Goal: Learn about a topic

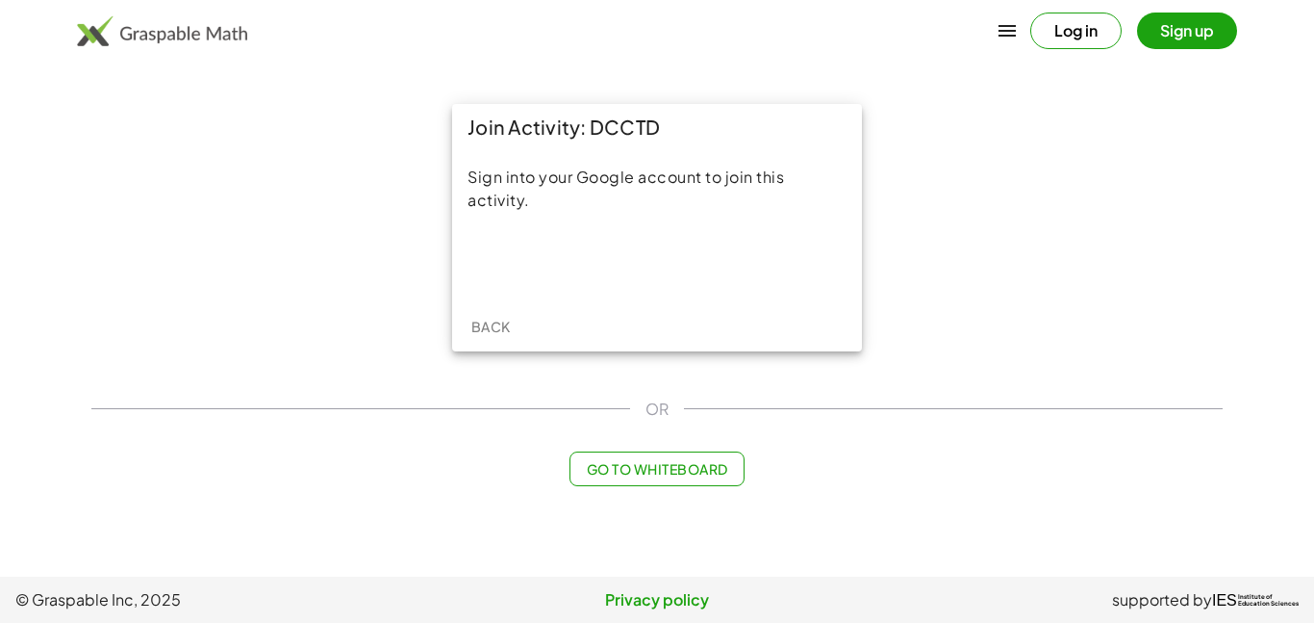
click at [704, 464] on span "Go to Whiteboard" at bounding box center [656, 468] width 141 height 17
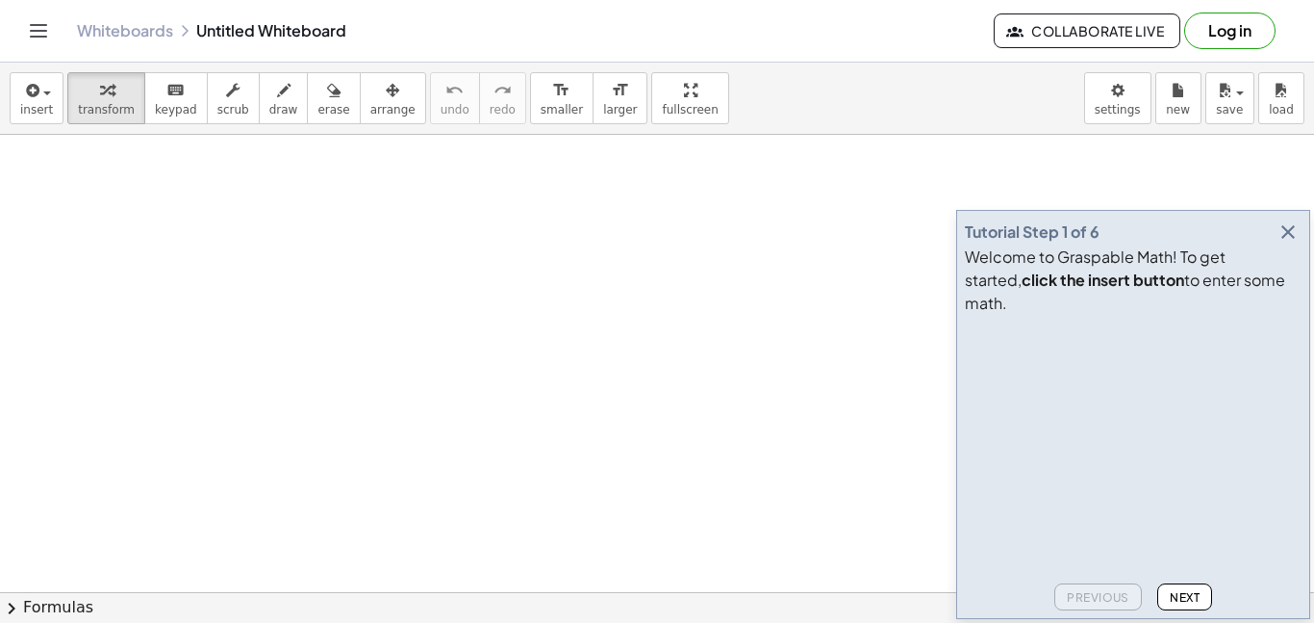
click at [1291, 243] on icon "button" at bounding box center [1288, 231] width 23 height 23
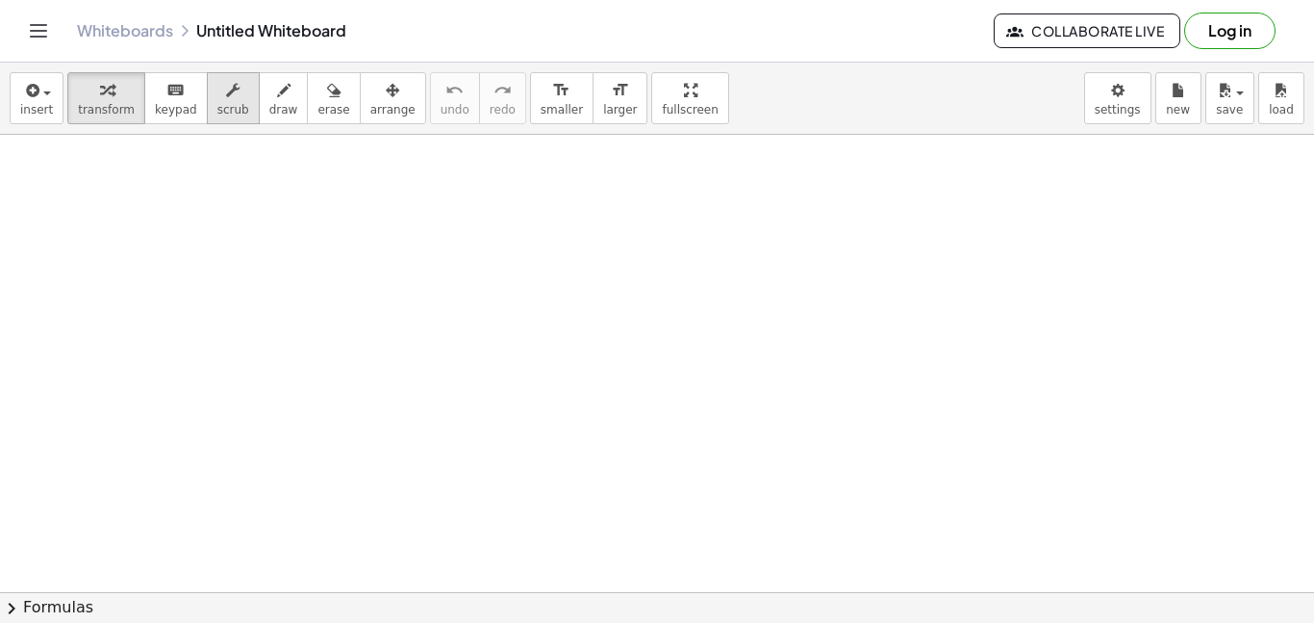
click at [225, 99] on div "button" at bounding box center [233, 89] width 32 height 23
click at [28, 86] on icon "button" at bounding box center [30, 90] width 17 height 23
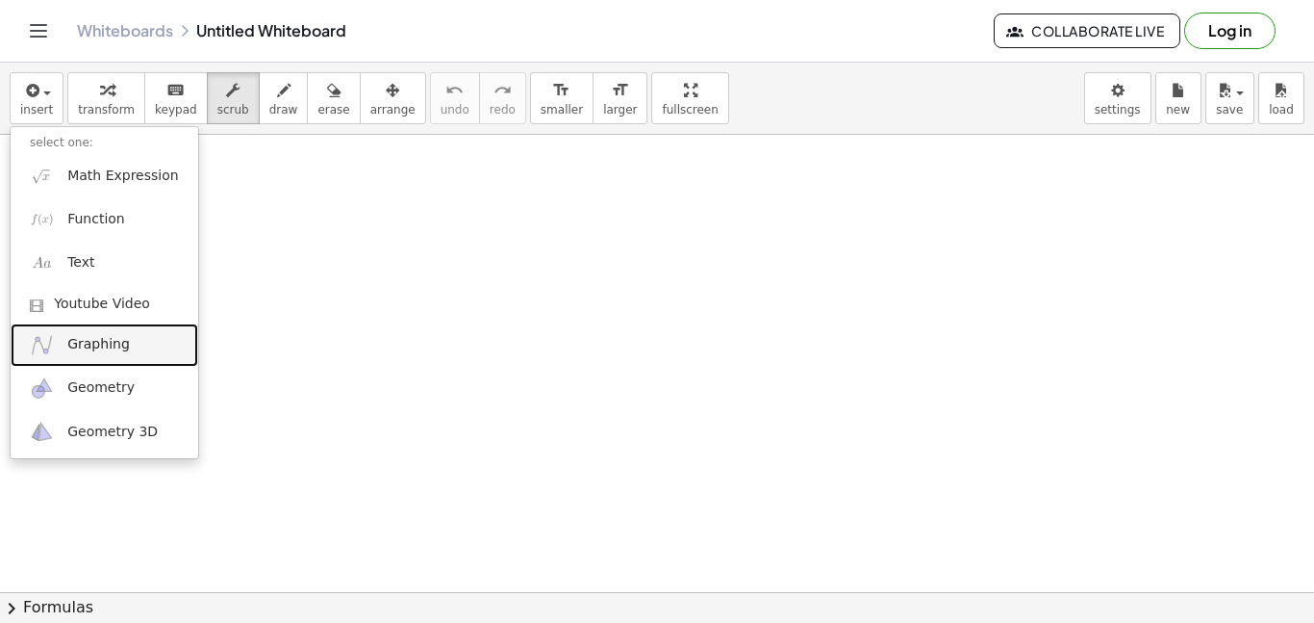
click at [117, 354] on link "Graphing" at bounding box center [105, 344] width 188 height 43
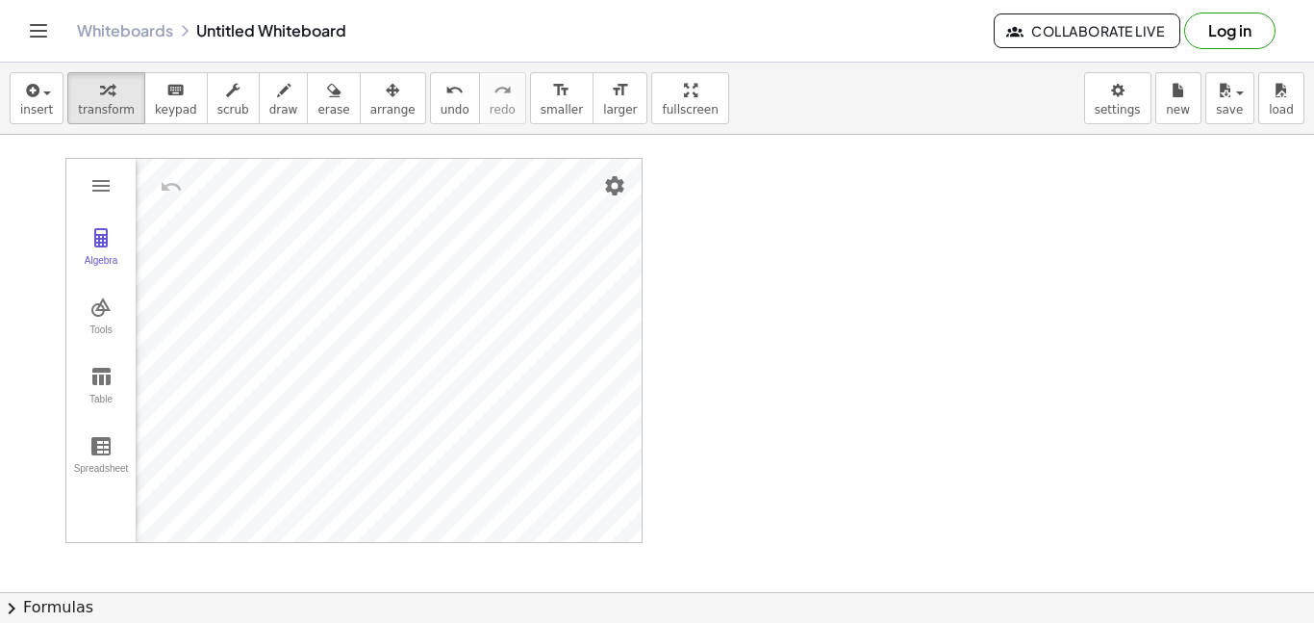
click at [471, 622] on div "insert select one: Math Expression Function Text Youtube Video Graphing Geometr…" at bounding box center [657, 343] width 1314 height 560
click at [30, 104] on span "insert" at bounding box center [36, 109] width 33 height 13
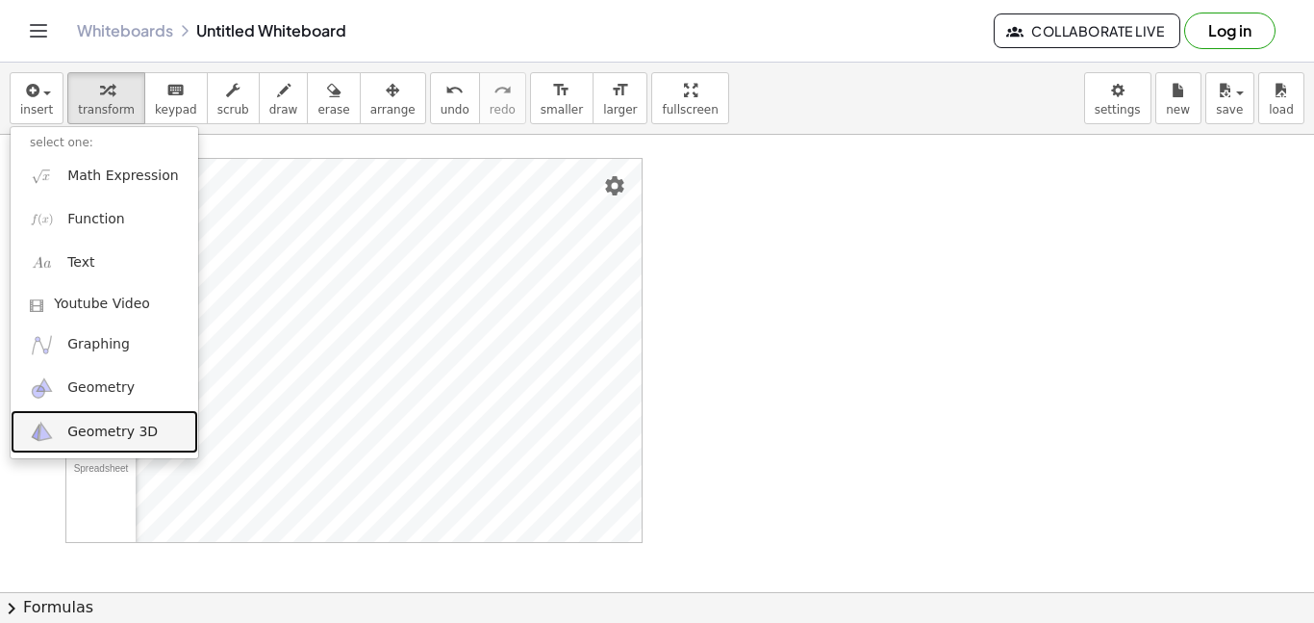
click at [89, 444] on link "Geometry 3D" at bounding box center [105, 431] width 188 height 43
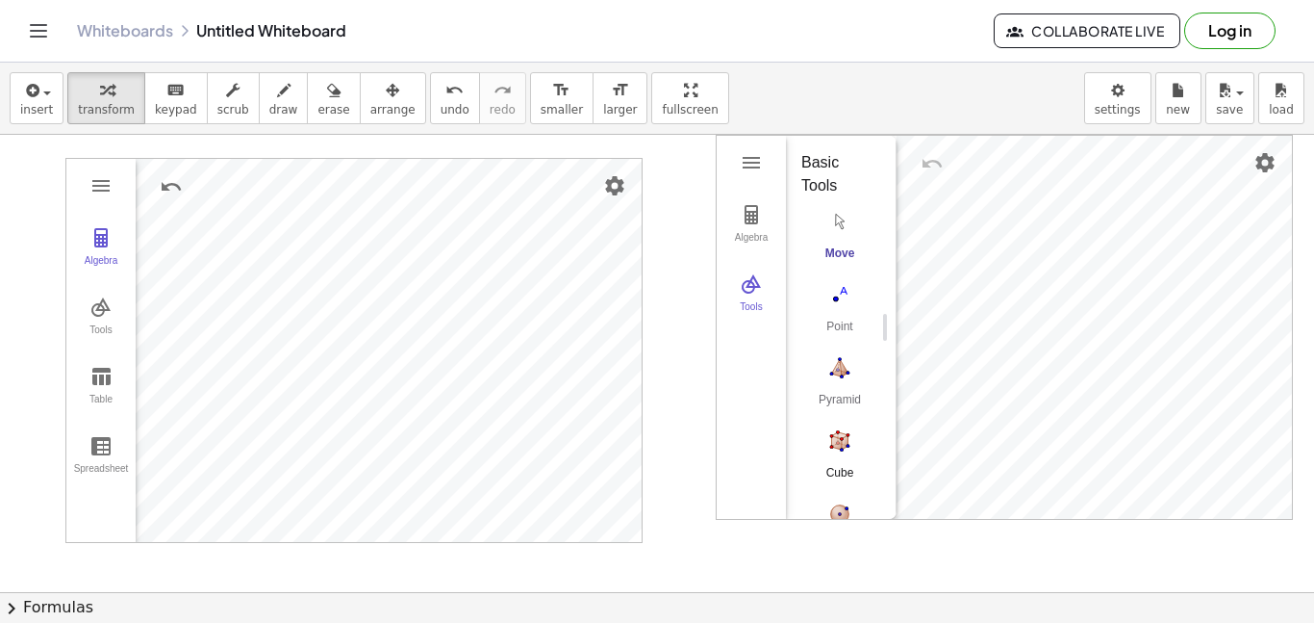
click at [844, 433] on img "Cube. Select two points or other corresponding objects" at bounding box center [840, 440] width 77 height 31
click at [846, 465] on img "Move. Drag or select object" at bounding box center [847, 484] width 46 height 46
click at [840, 443] on img "Cube. Select two points or other corresponding objects" at bounding box center [840, 440] width 77 height 31
click at [966, 454] on div "Algebra Tools GeoGebra 3D Calculator Basic Tools Move Point Pyramid Cube Sphere…" at bounding box center [1004, 327] width 575 height 383
click at [1021, 386] on div "Algebra Tools GeoGebra 3D Calculator Basic Tools Move Point Pyramid Cube Sphere…" at bounding box center [1004, 327] width 575 height 383
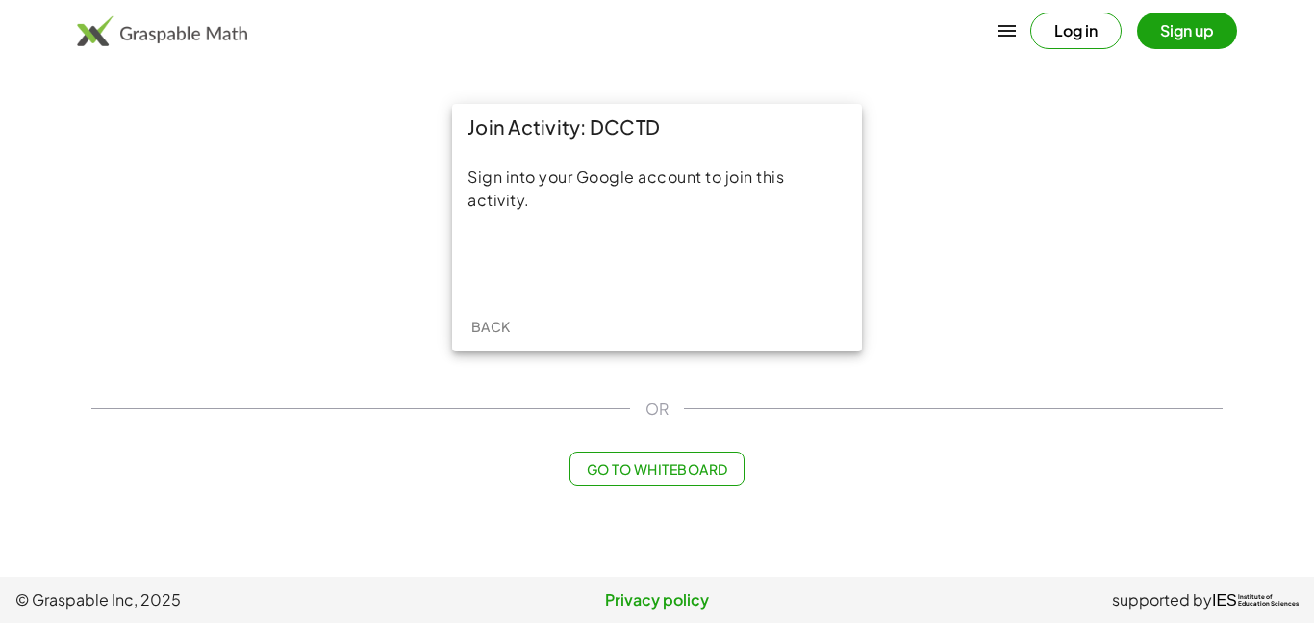
click at [479, 327] on span "Back" at bounding box center [490, 326] width 39 height 17
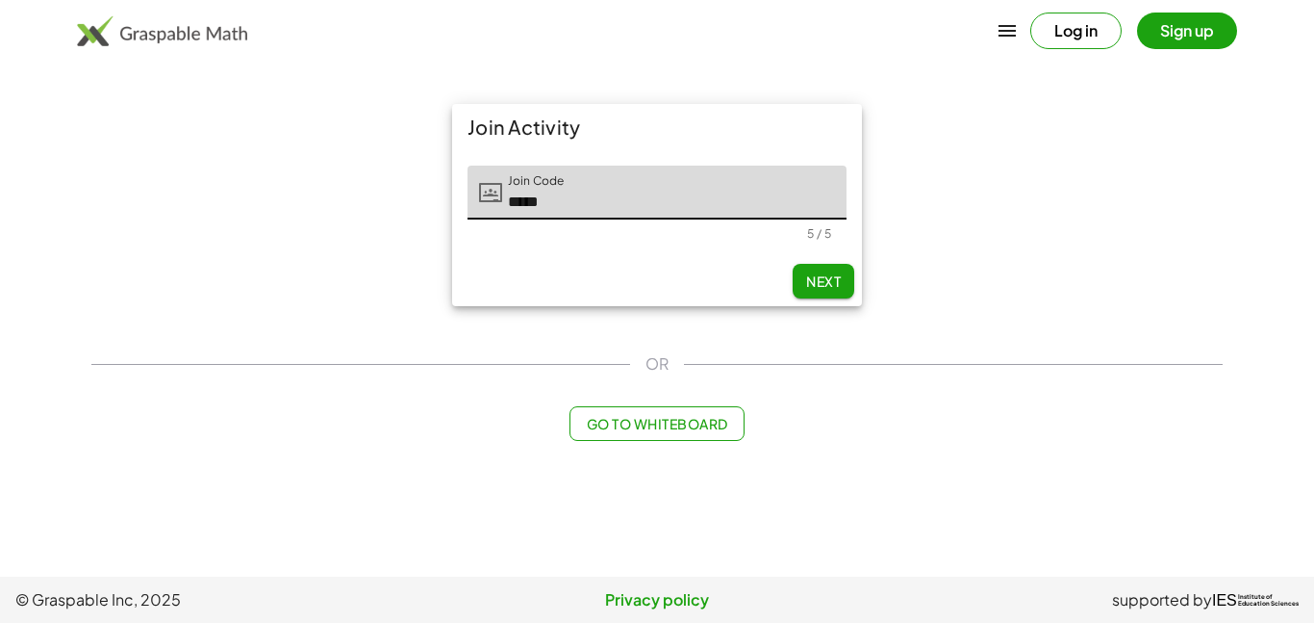
click at [846, 280] on button "Next" at bounding box center [824, 281] width 62 height 35
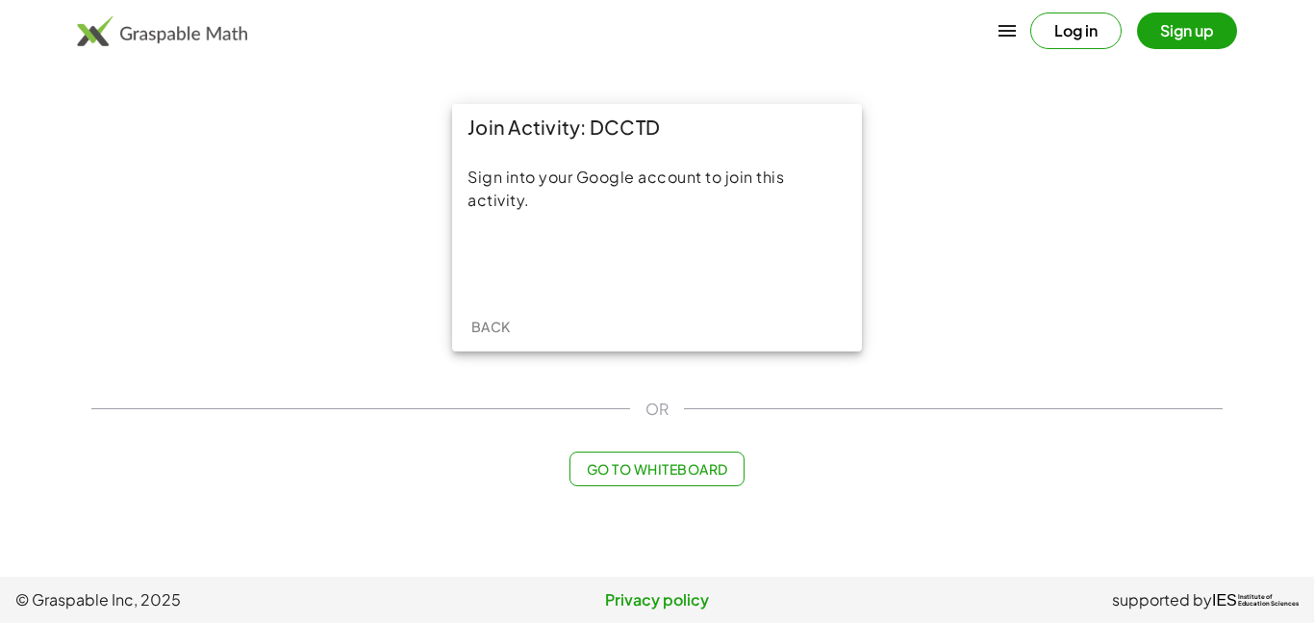
click at [1057, 33] on button "Log in" at bounding box center [1076, 31] width 91 height 37
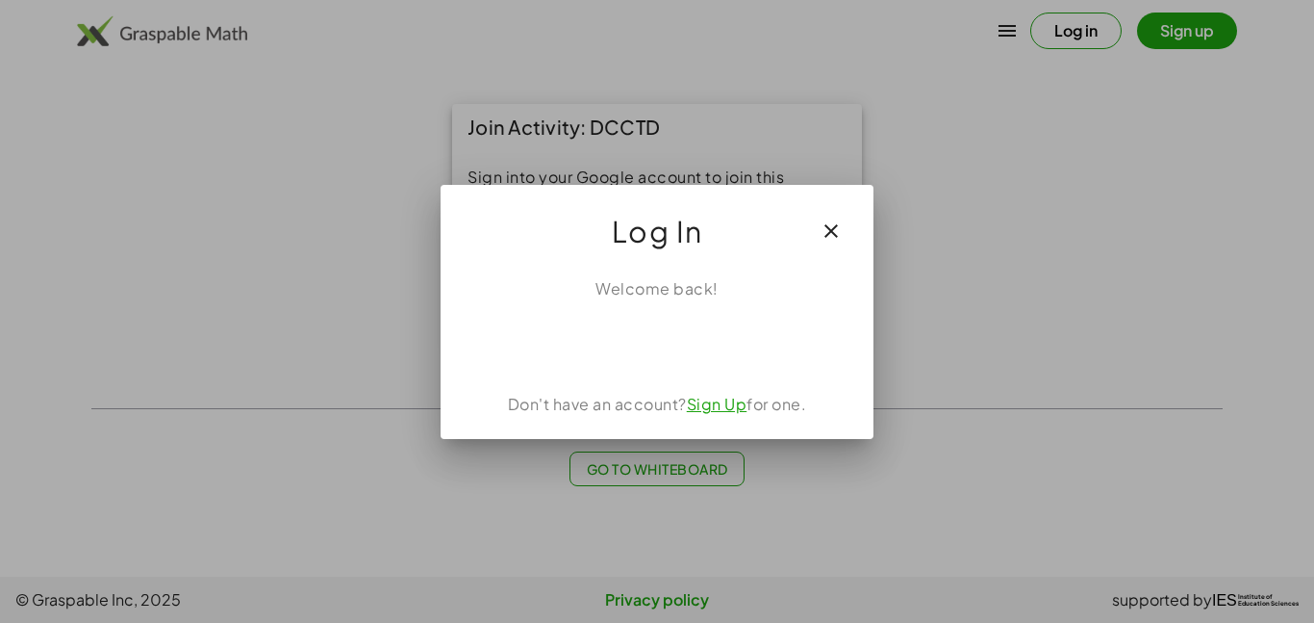
click at [685, 399] on div "Don't have an account? Sign Up for one." at bounding box center [657, 404] width 387 height 23
click at [702, 405] on link "Sign Up" at bounding box center [717, 404] width 61 height 20
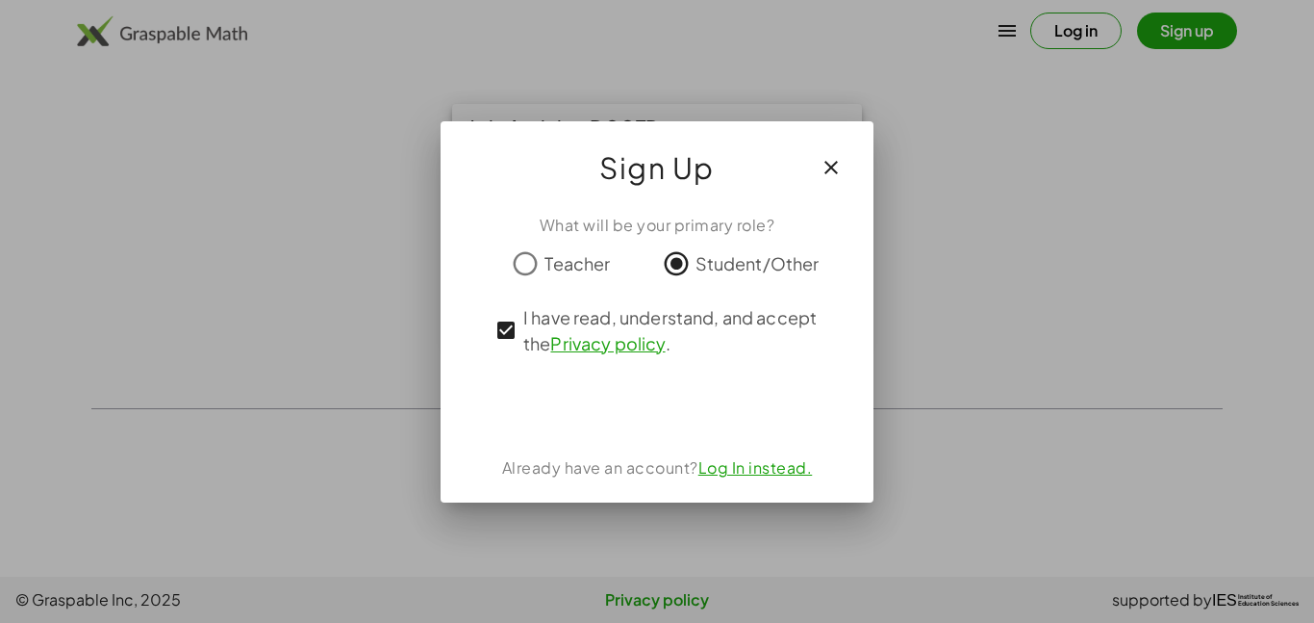
click at [834, 169] on icon "button" at bounding box center [831, 167] width 23 height 23
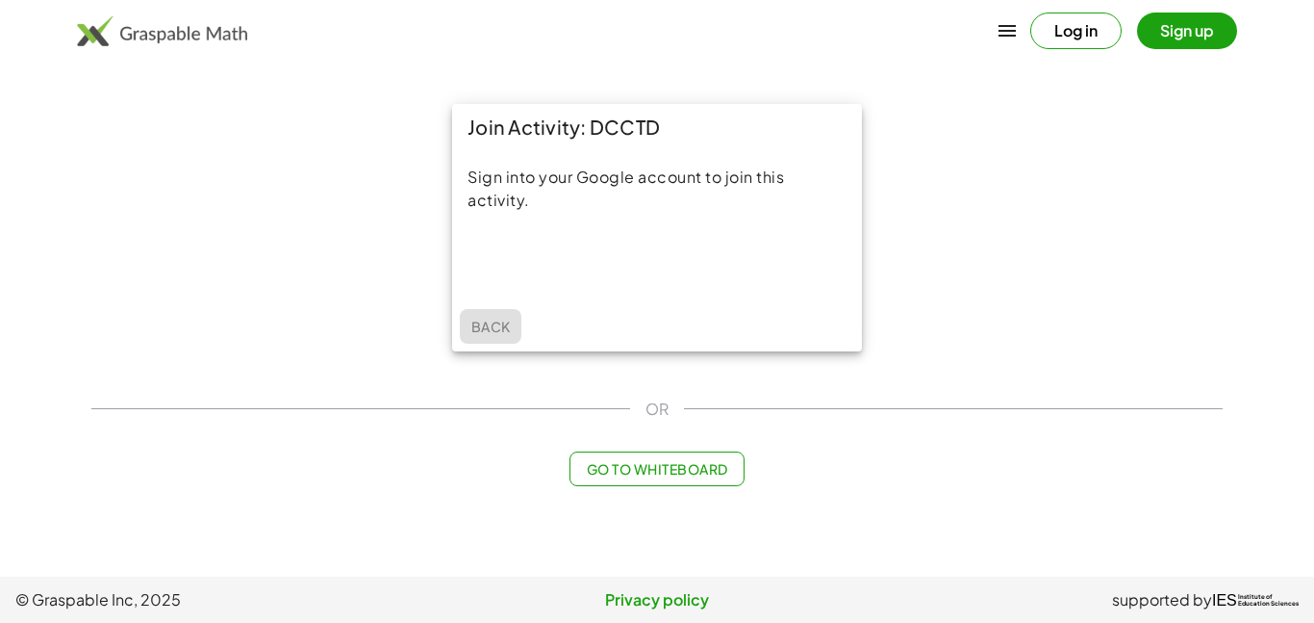
click at [496, 321] on span "Back" at bounding box center [490, 326] width 39 height 17
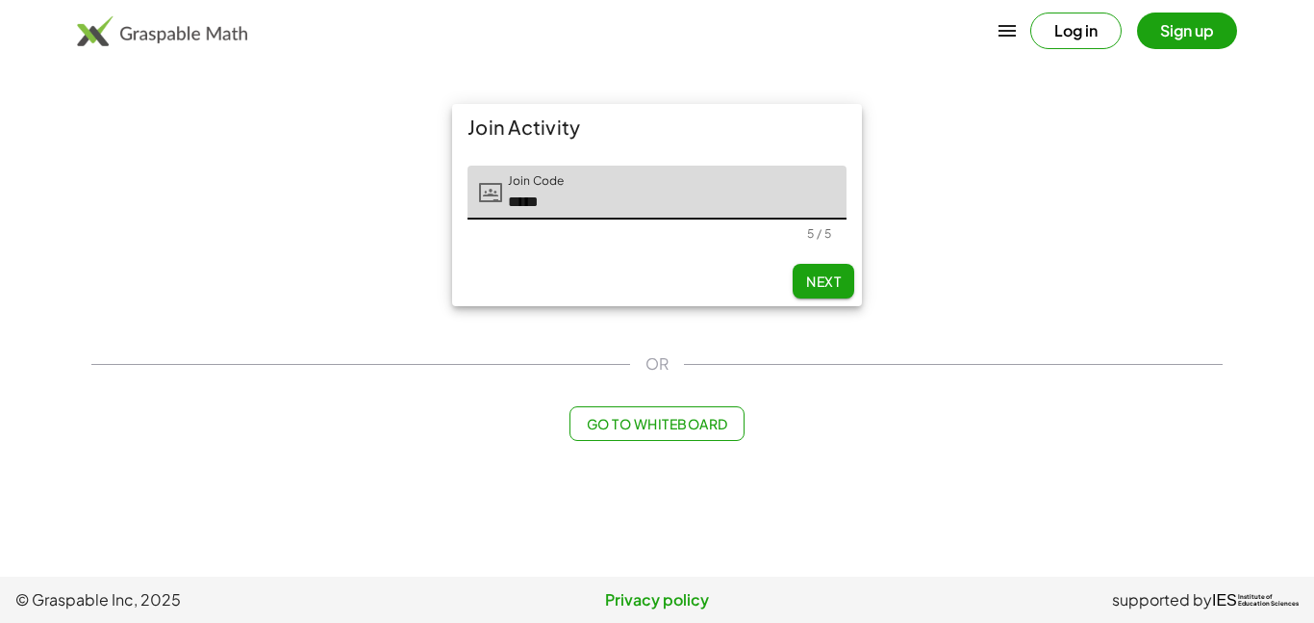
click at [823, 286] on span "Next" at bounding box center [823, 280] width 35 height 17
